Goal: Transaction & Acquisition: Purchase product/service

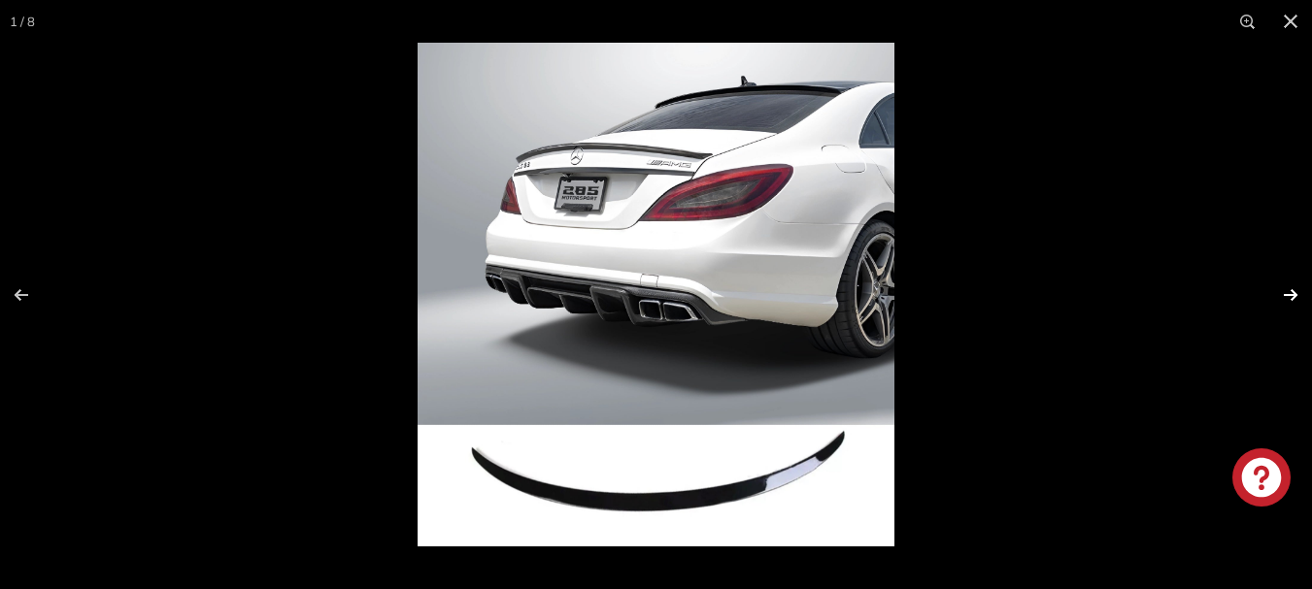
click at [1288, 292] on button at bounding box center [1278, 295] width 68 height 97
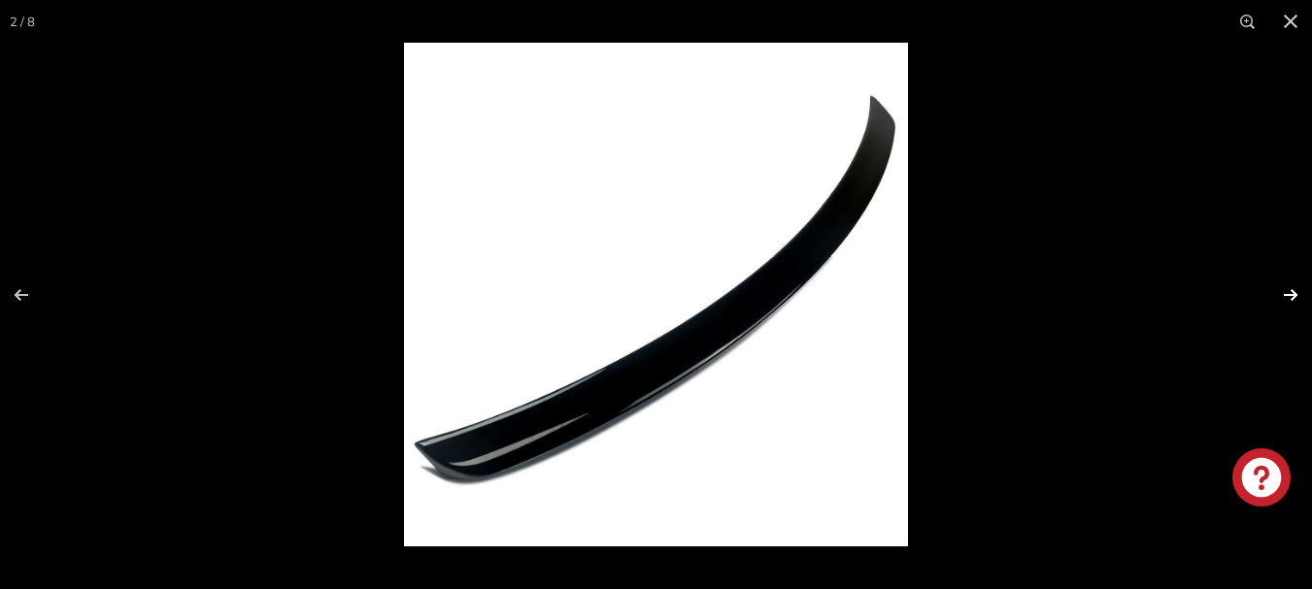
click at [1288, 292] on button at bounding box center [1278, 295] width 68 height 97
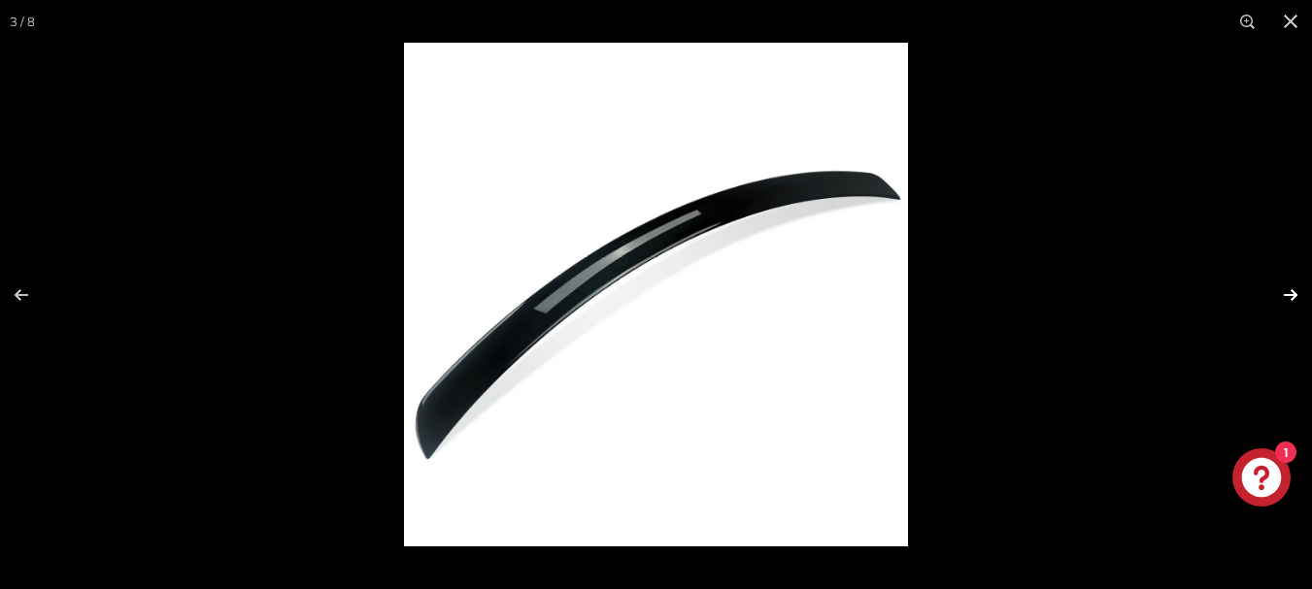
click at [1288, 292] on button at bounding box center [1278, 295] width 68 height 97
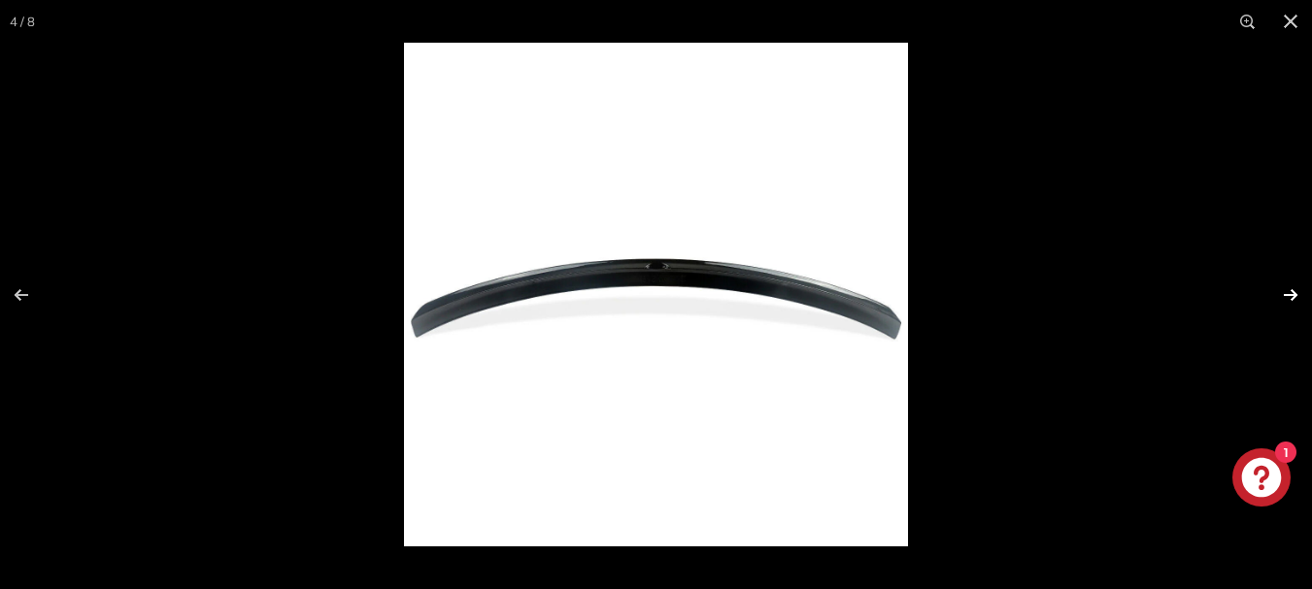
click at [1288, 292] on button at bounding box center [1278, 295] width 68 height 97
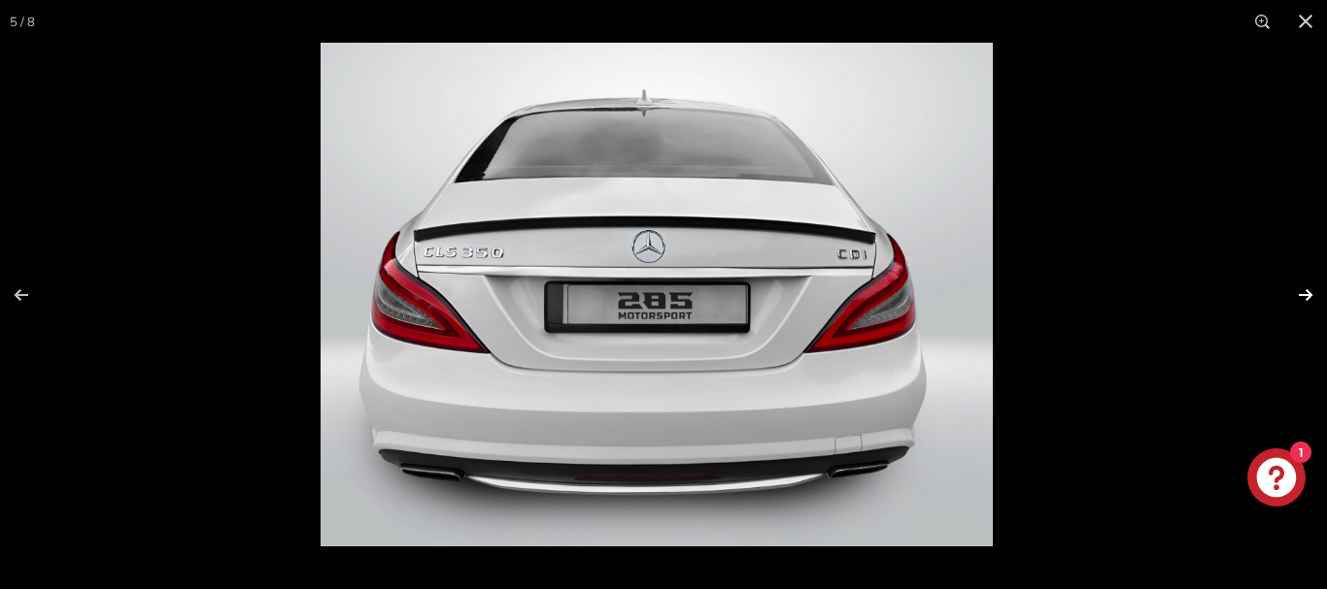
scroll to position [0, 203]
click at [1288, 292] on button at bounding box center [1293, 295] width 68 height 97
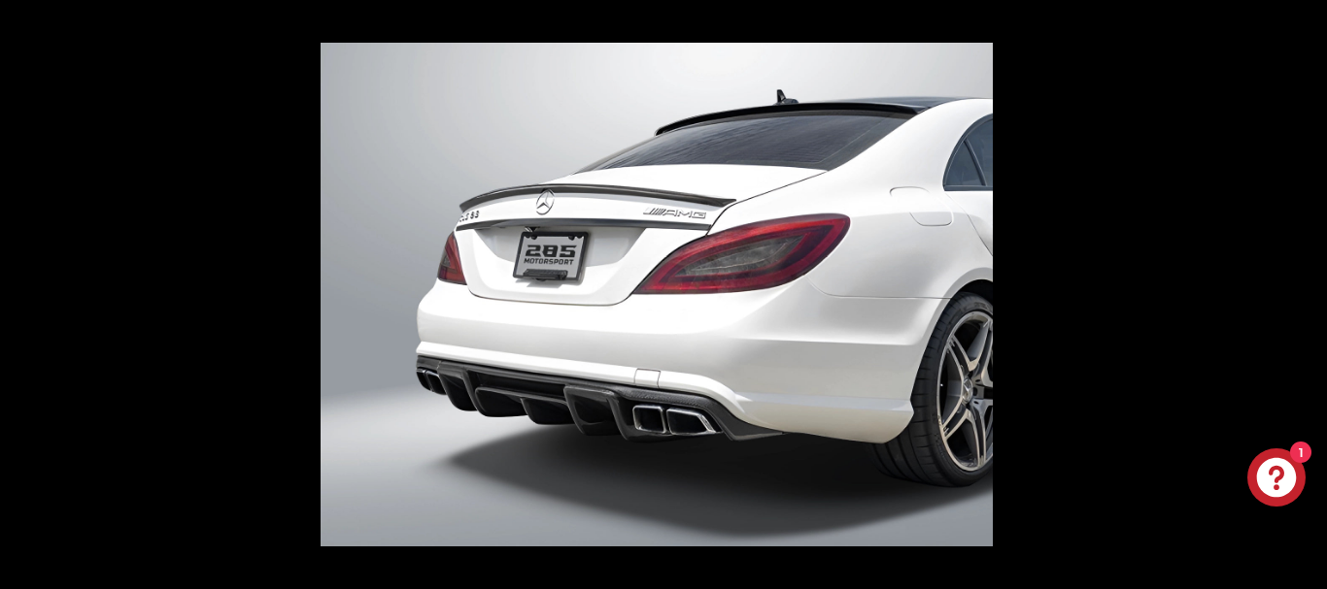
click at [1288, 292] on button at bounding box center [1293, 295] width 68 height 97
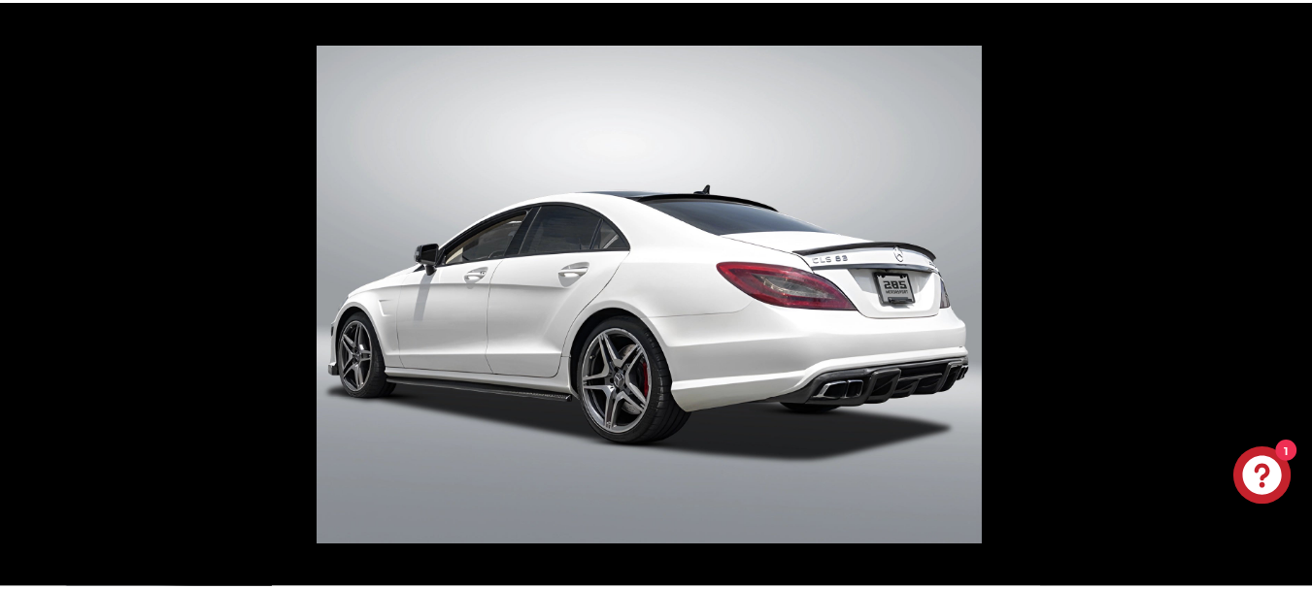
scroll to position [0, 371]
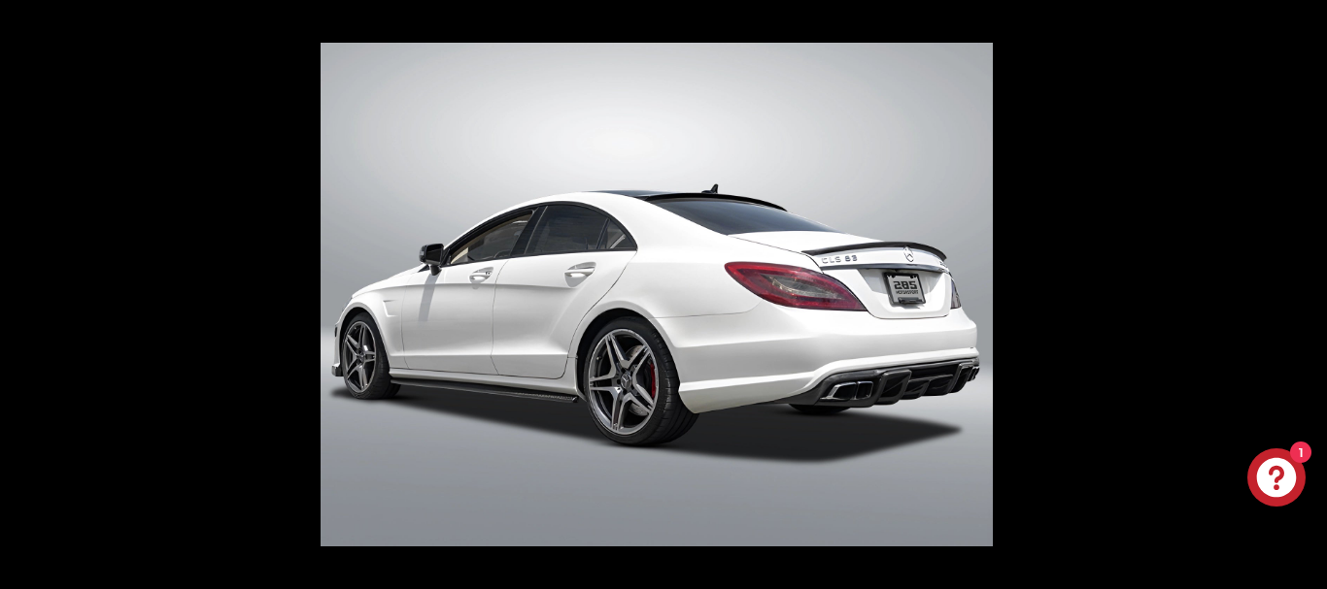
click at [1288, 292] on button at bounding box center [1293, 295] width 68 height 97
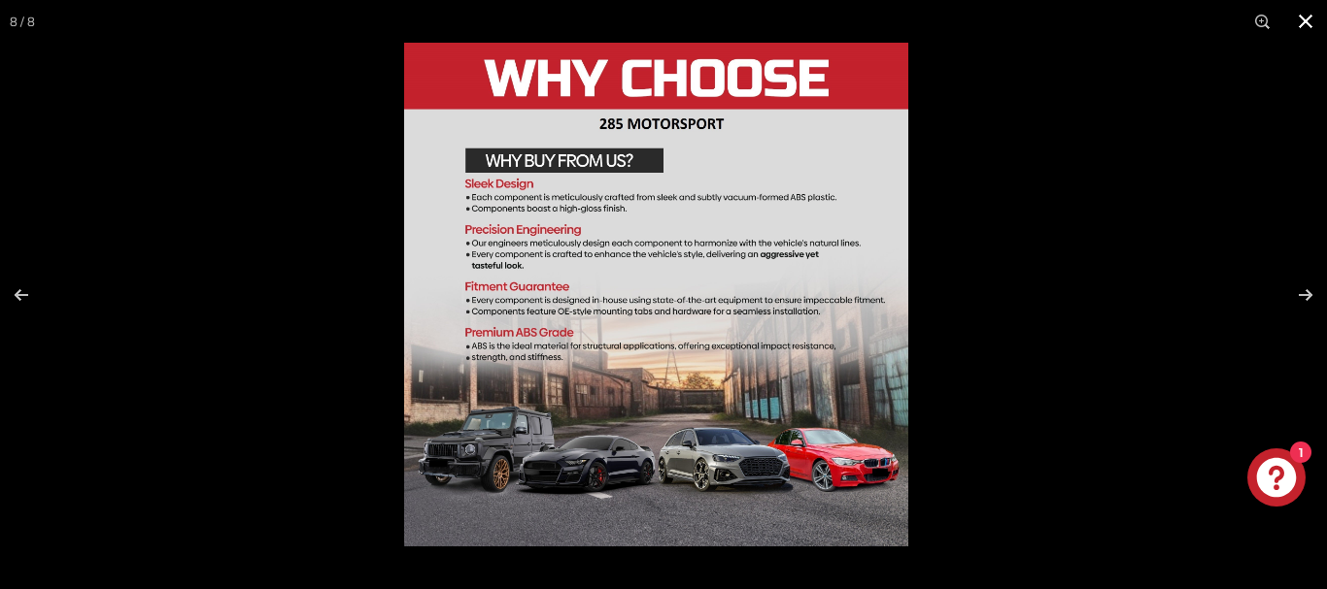
click at [1300, 27] on button at bounding box center [1305, 21] width 43 height 43
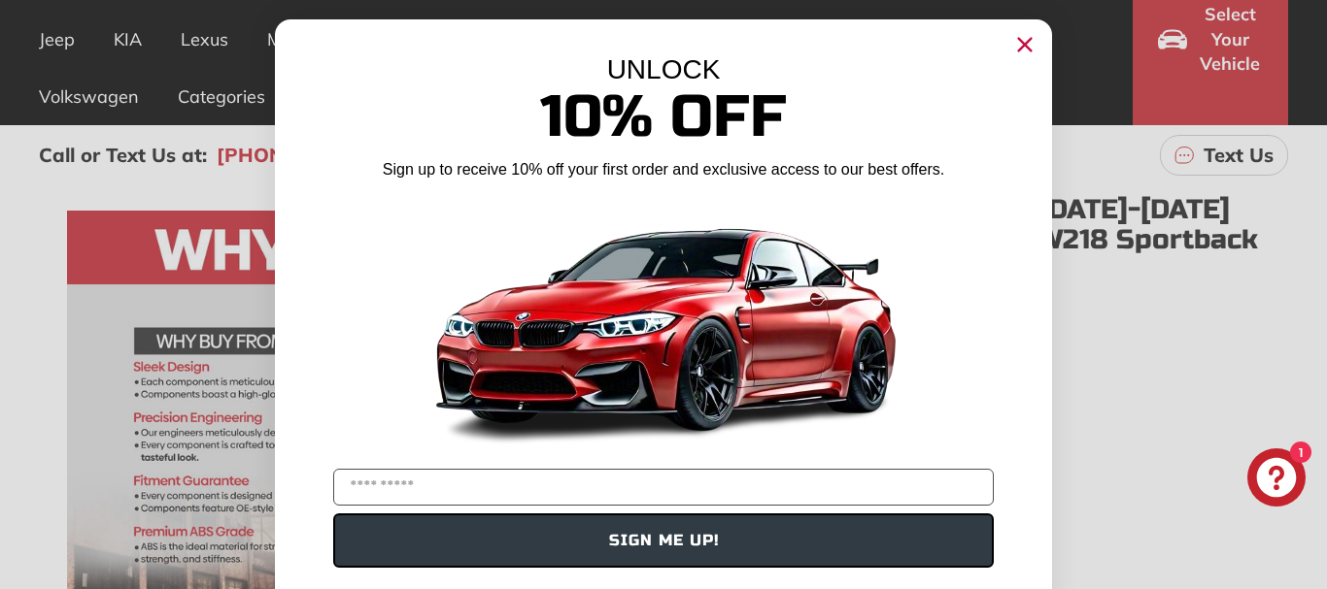
click at [1026, 45] on circle "Close dialog" at bounding box center [1024, 44] width 29 height 29
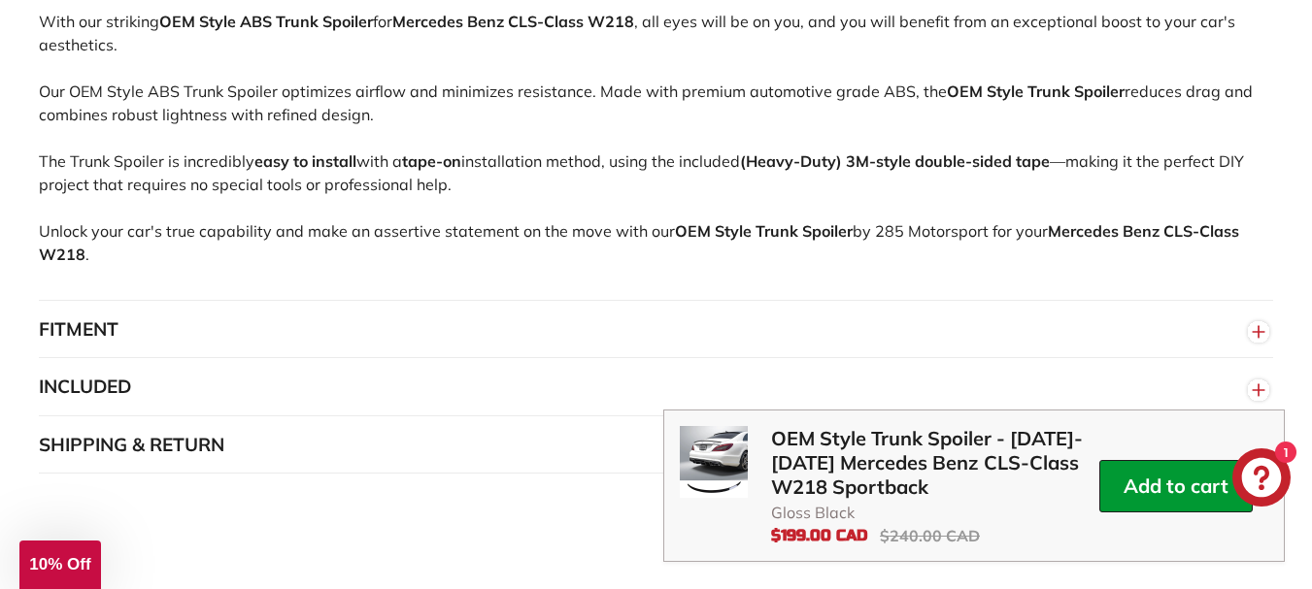
scroll to position [1450, 0]
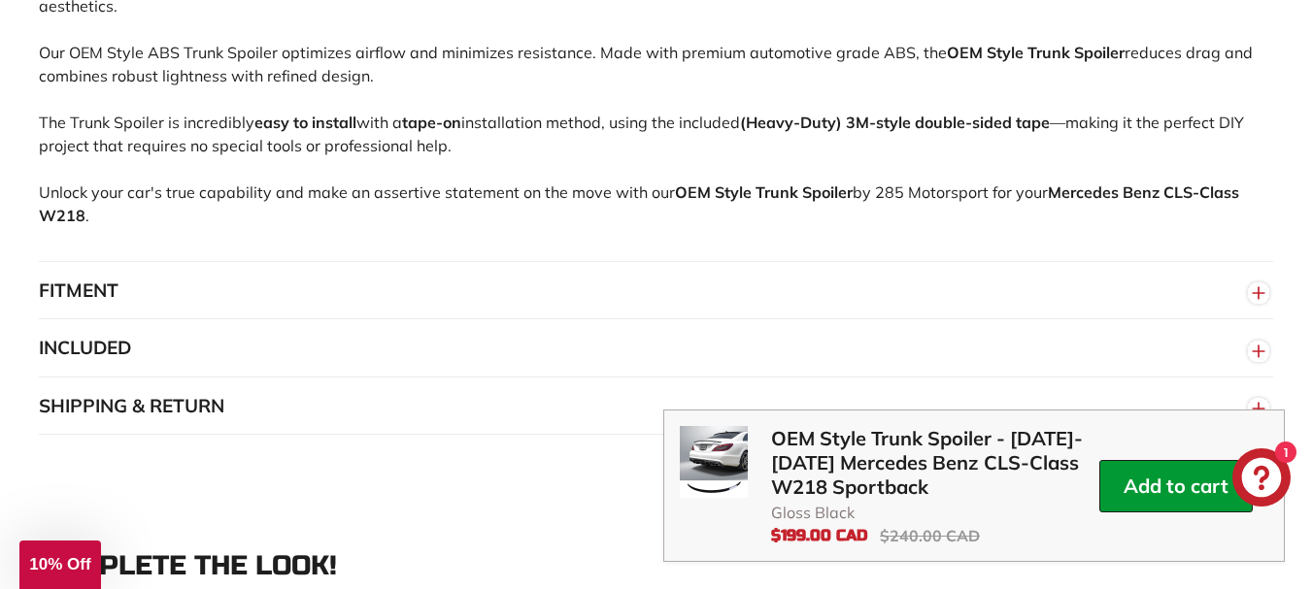
click at [1124, 474] on button-content "Add to cart" at bounding box center [1176, 486] width 105 height 24
